Goal: Transaction & Acquisition: Purchase product/service

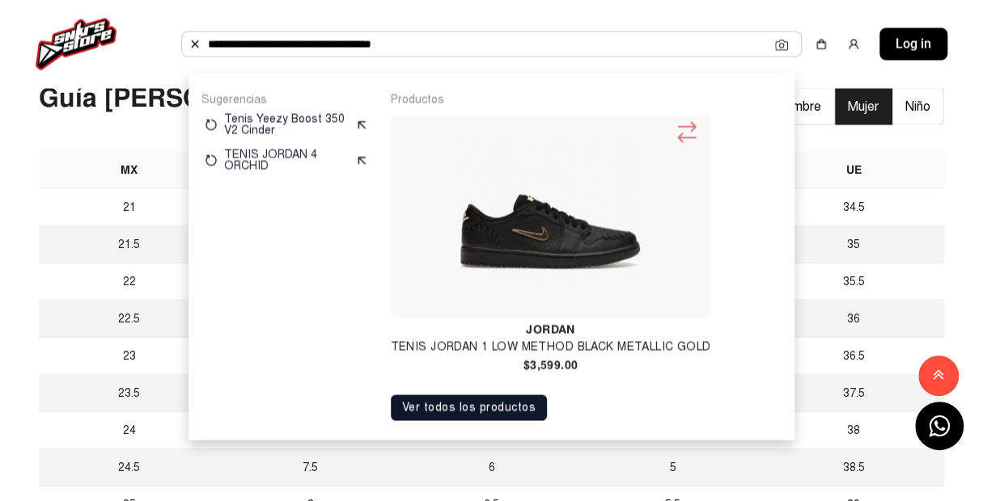
type input "**********"
copy h4 "$3,599."
drag, startPoint x: 563, startPoint y: 364, endPoint x: 526, endPoint y: 370, distance: 37.8
click at [526, 370] on h4 "$3,599.00" at bounding box center [551, 364] width 320 height 11
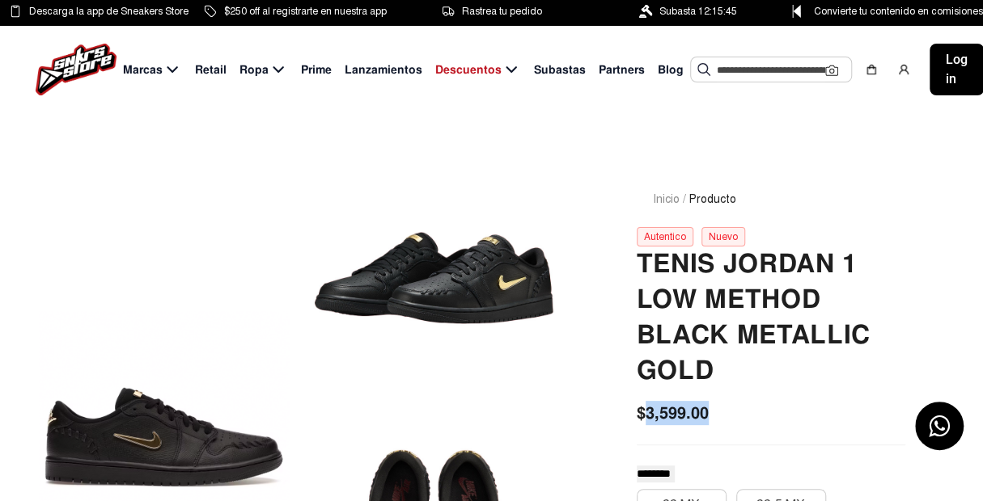
drag, startPoint x: 648, startPoint y: 416, endPoint x: 698, endPoint y: 454, distance: 62.4
click at [721, 422] on div "$3,599.00" at bounding box center [770, 413] width 268 height 24
copy span "3,599.00"
